Goal: Task Accomplishment & Management: Complete application form

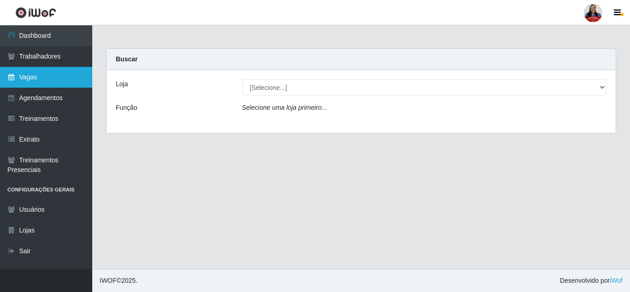
click at [57, 72] on link "Vagas" at bounding box center [46, 77] width 92 height 21
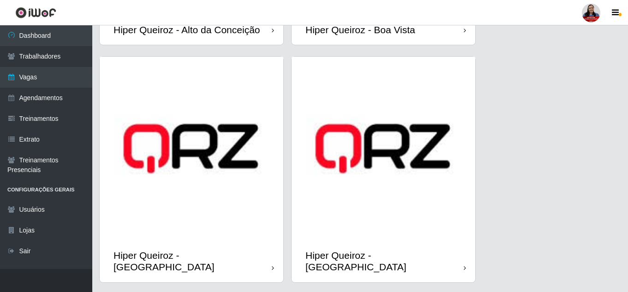
scroll to position [151, 0]
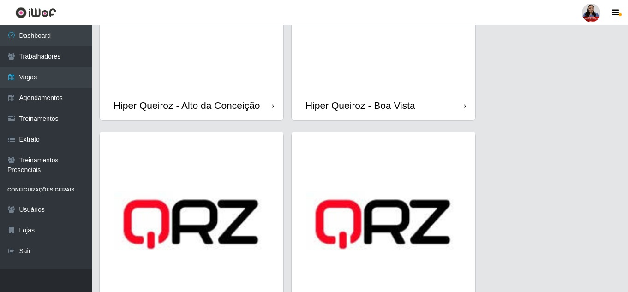
click at [226, 93] on div "Hiper Queiroz - Alto da Conceição" at bounding box center [192, 105] width 184 height 30
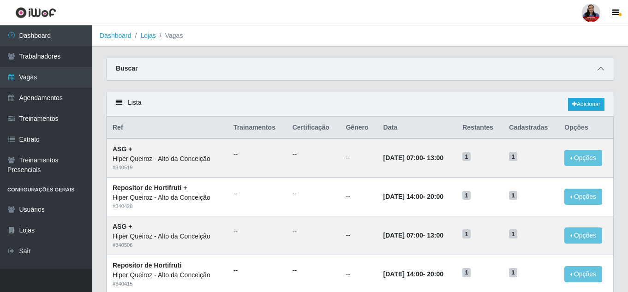
click at [599, 68] on icon at bounding box center [600, 68] width 6 height 6
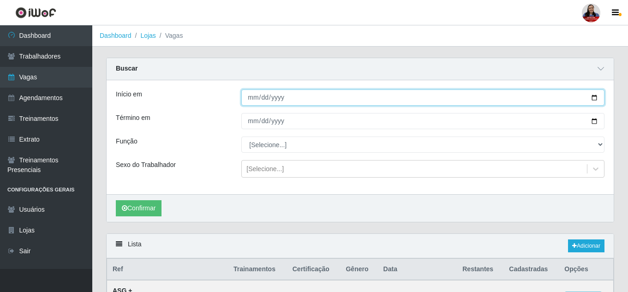
click at [597, 95] on input "Início em" at bounding box center [422, 97] width 363 height 16
type input "[DATE]"
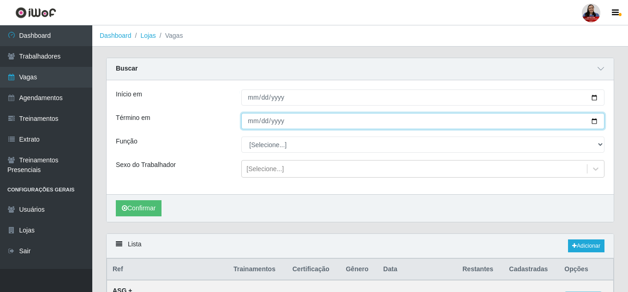
click at [594, 123] on input "Término em" at bounding box center [422, 121] width 363 height 16
type input "[DATE]"
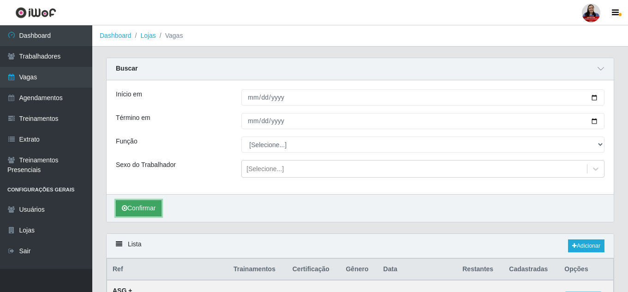
click at [152, 214] on button "Confirmar" at bounding box center [139, 208] width 46 height 16
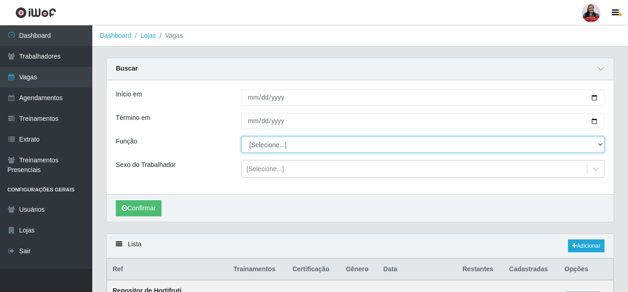
click at [297, 144] on select "[Selecione...] ASG ASG + ASG ++ Embalador Embalador + Embalador ++ Operador de …" at bounding box center [422, 145] width 363 height 16
select select "107"
click at [241, 137] on select "[Selecione...] ASG ASG + ASG ++ Embalador Embalador + Embalador ++ Operador de …" at bounding box center [422, 145] width 363 height 16
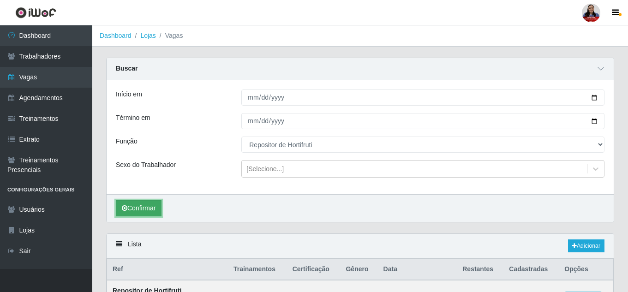
click at [146, 211] on button "Confirmar" at bounding box center [139, 208] width 46 height 16
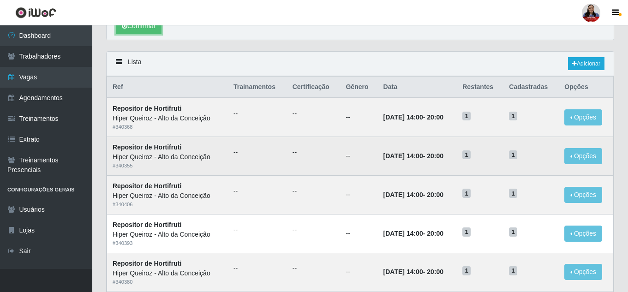
scroll to position [170, 0]
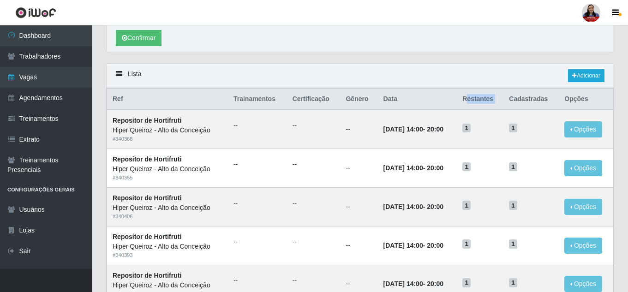
drag, startPoint x: 475, startPoint y: 101, endPoint x: 512, endPoint y: 100, distance: 37.4
click at [512, 100] on tr "Ref Trainamentos Certificação Gênero Data Restantes Cadastradas Opções" at bounding box center [360, 100] width 506 height 22
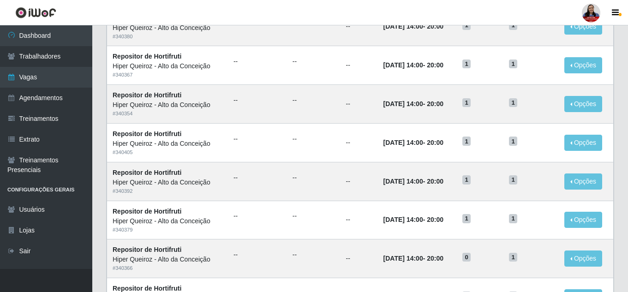
scroll to position [447, 0]
